Goal: Task Accomplishment & Management: Manage account settings

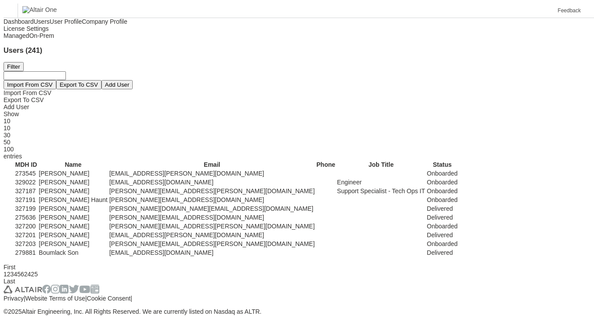
click at [66, 71] on input "text" at bounding box center [35, 75] width 62 height 9
paste input "**********"
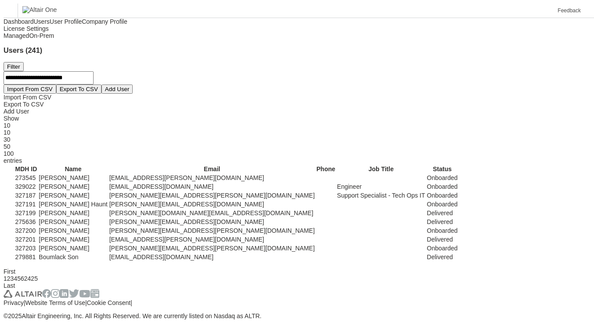
type input "**********"
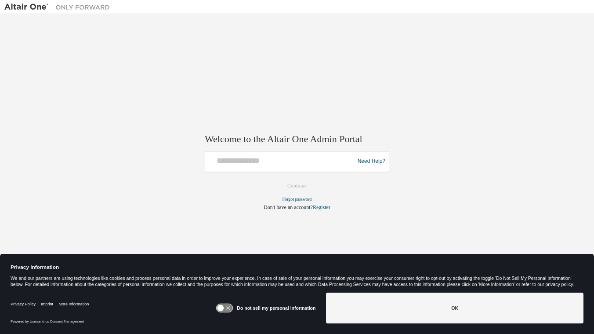
click at [259, 167] on div at bounding box center [281, 161] width 145 height 17
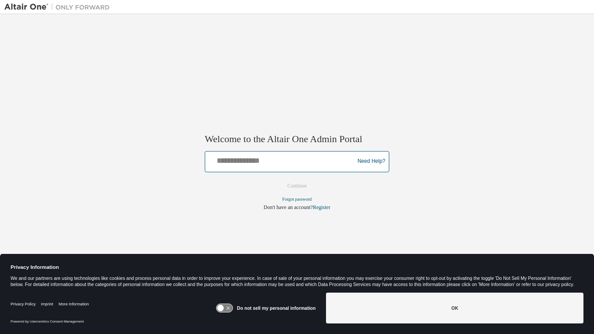
click at [249, 165] on input "text" at bounding box center [281, 159] width 145 height 13
type input "**********"
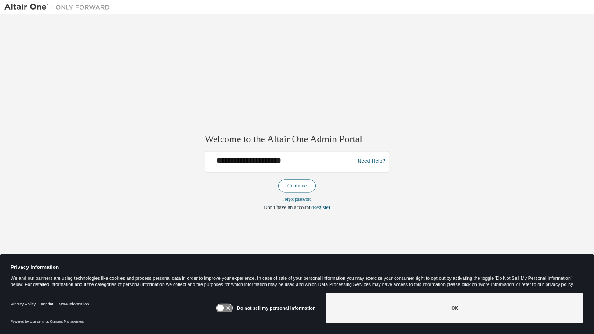
click at [291, 184] on button "Continue" at bounding box center [297, 185] width 38 height 13
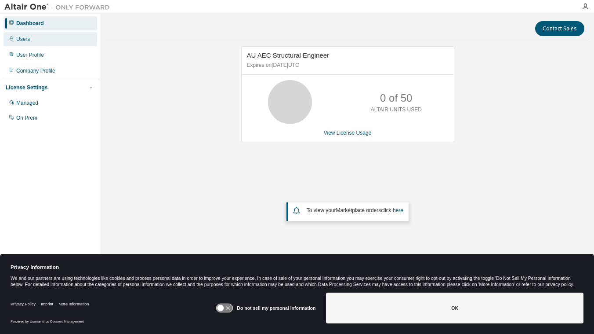
click at [23, 40] on div "Users" at bounding box center [23, 39] width 14 height 7
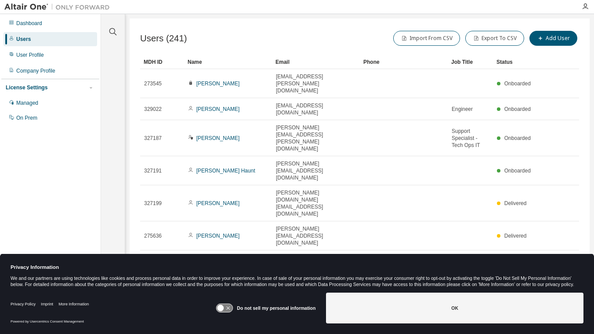
click at [343, 29] on div "Users (241) Import From CSV Export To CSV Add User" at bounding box center [359, 38] width 439 height 18
click at [275, 34] on div "Users (241) Import From CSV Export To CSV Add User" at bounding box center [359, 38] width 439 height 18
click at [236, 39] on div "Users (241) Import From CSV Export To CSV Add User" at bounding box center [359, 38] width 439 height 18
click at [29, 22] on div "Dashboard" at bounding box center [29, 23] width 26 height 7
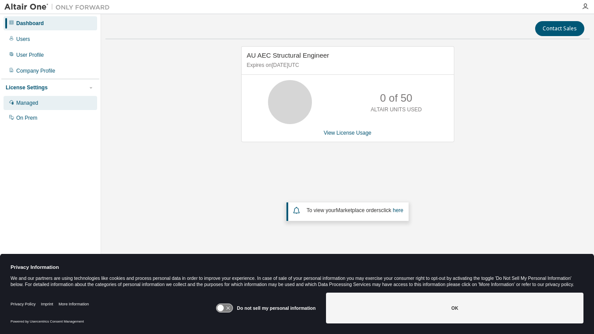
click at [28, 101] on div "Managed" at bounding box center [27, 102] width 22 height 7
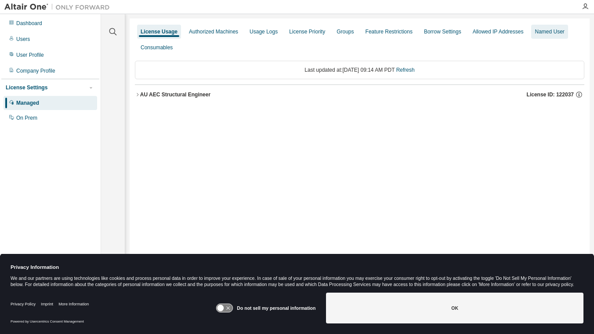
click at [538, 31] on div "Named User" at bounding box center [549, 31] width 29 height 7
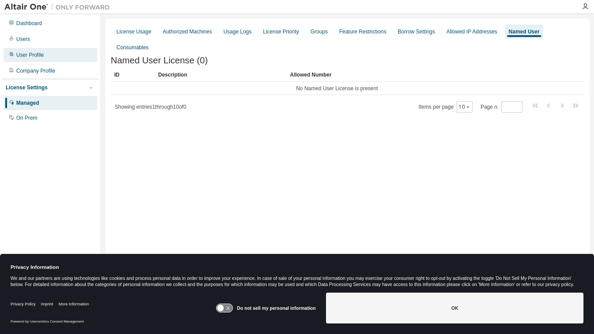
click at [33, 54] on div "User Profile" at bounding box center [30, 54] width 28 height 7
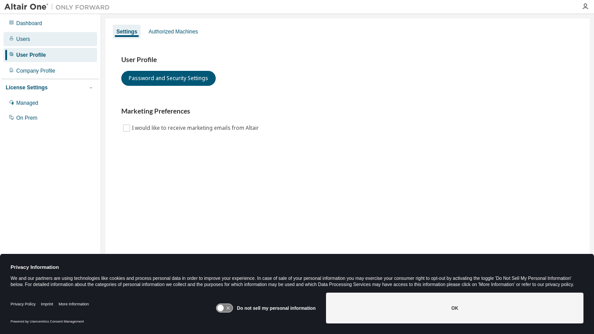
click at [26, 40] on div "Users" at bounding box center [23, 39] width 14 height 7
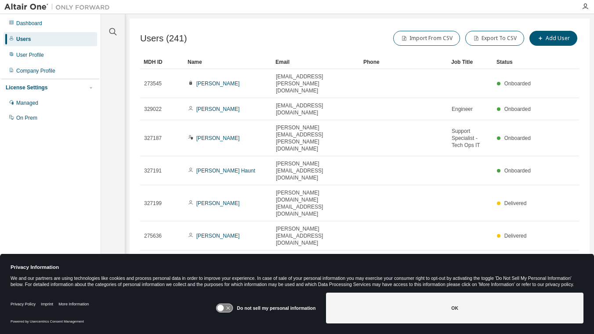
click at [228, 37] on div "Users (241) Import From CSV Export To CSV Add User" at bounding box center [359, 38] width 439 height 18
click at [312, 41] on div "Users (241) Import From CSV Export To CSV Add User" at bounding box center [359, 38] width 439 height 18
click at [364, 36] on div "Import From CSV Export To CSV Add User" at bounding box center [470, 38] width 220 height 18
click at [370, 36] on div "Import From CSV Export To CSV Add User" at bounding box center [470, 38] width 220 height 18
click at [114, 31] on icon "button" at bounding box center [113, 31] width 11 height 11
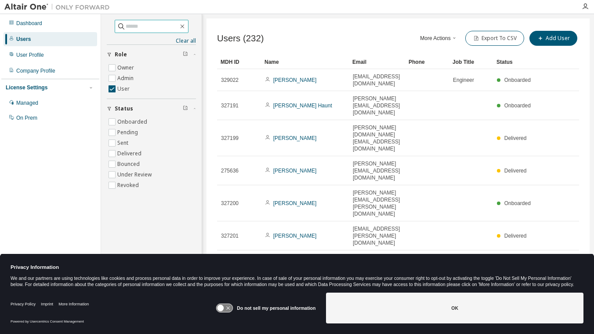
click at [128, 27] on input "text" at bounding box center [152, 26] width 53 height 9
paste input "**********"
type input "**********"
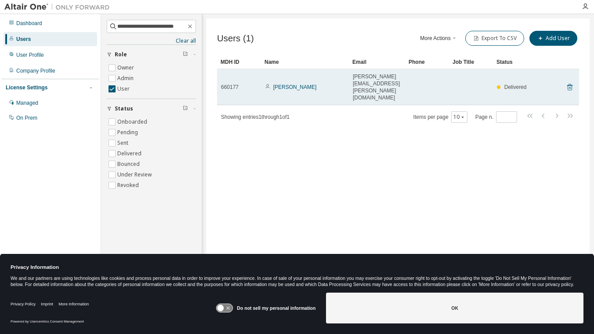
click at [571, 84] on icon at bounding box center [570, 87] width 5 height 7
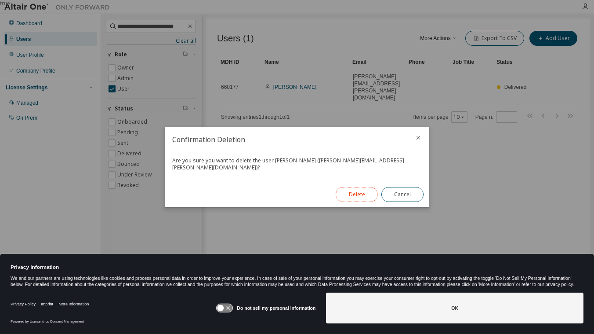
click at [365, 187] on button "Delete" at bounding box center [357, 194] width 42 height 15
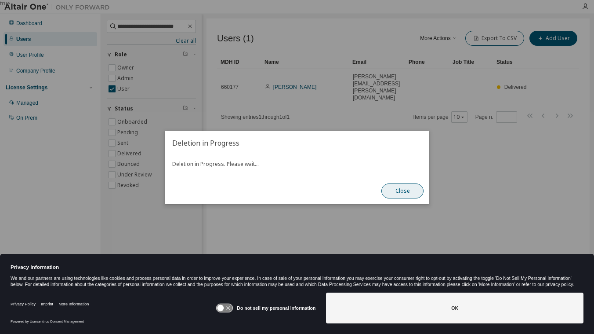
click at [400, 186] on button "Close" at bounding box center [403, 190] width 42 height 15
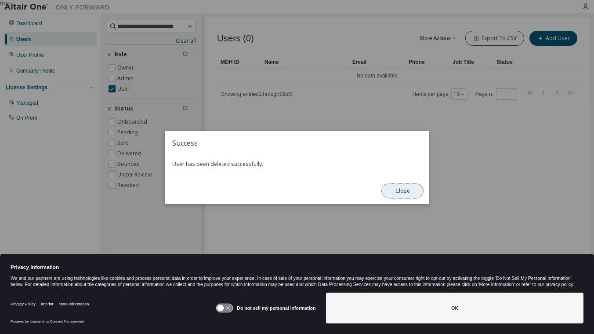
click at [408, 190] on button "Close" at bounding box center [403, 190] width 42 height 15
